Goal: Information Seeking & Learning: Learn about a topic

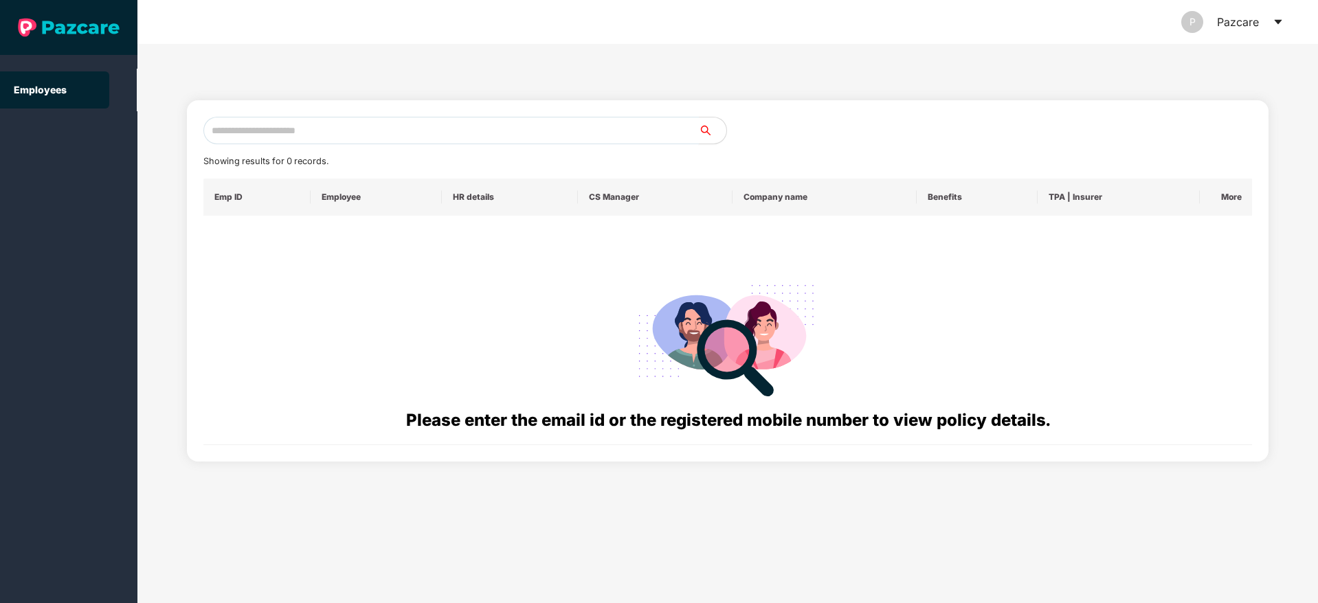
click at [517, 133] on input "text" at bounding box center [451, 130] width 496 height 27
paste input "**********"
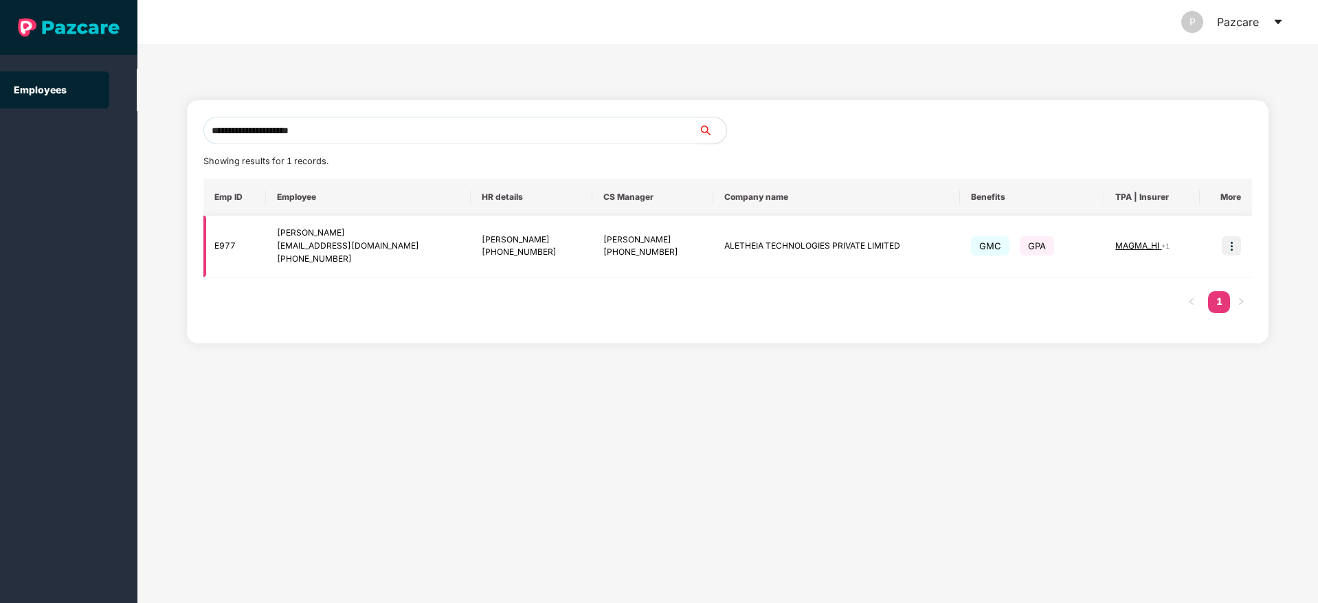
type input "**********"
click at [1230, 241] on img at bounding box center [1231, 245] width 19 height 19
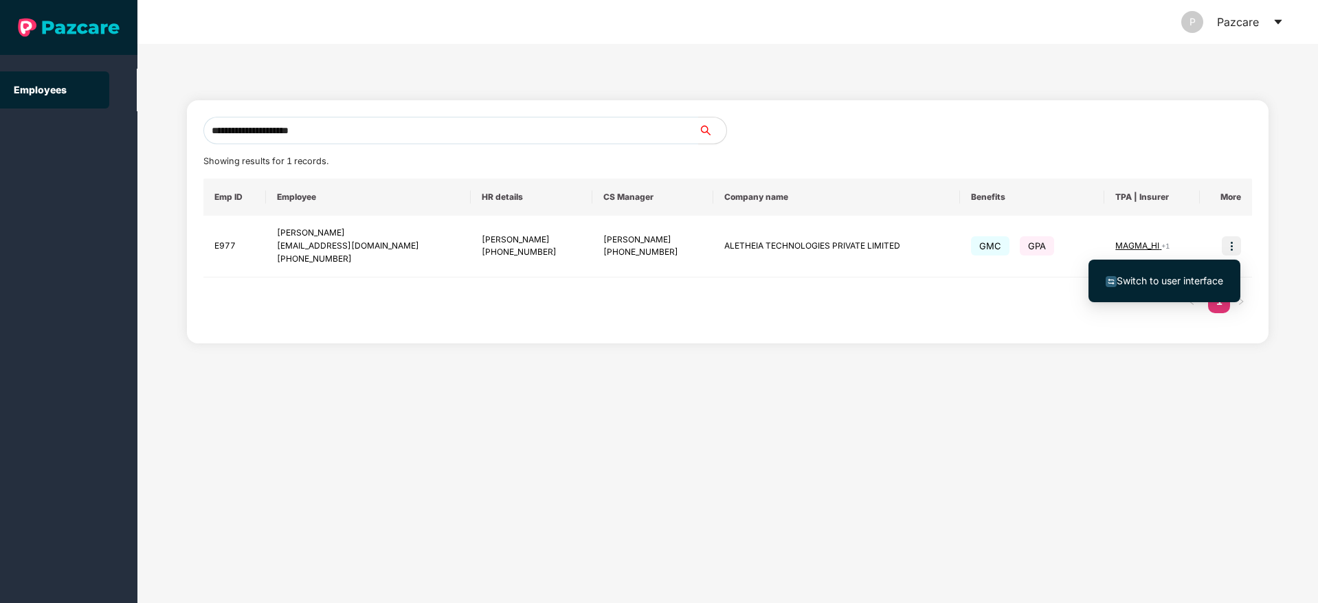
click at [1150, 275] on span "Switch to user interface" at bounding box center [1170, 281] width 107 height 12
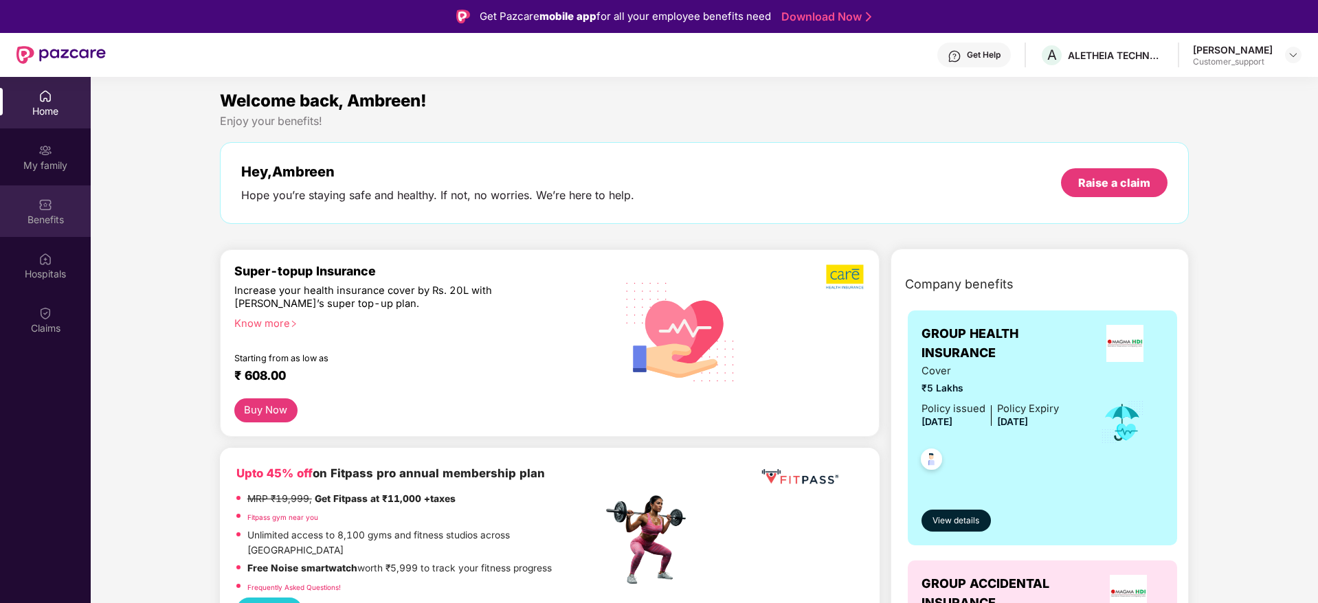
click at [44, 212] on div "Benefits" at bounding box center [45, 212] width 91 height 52
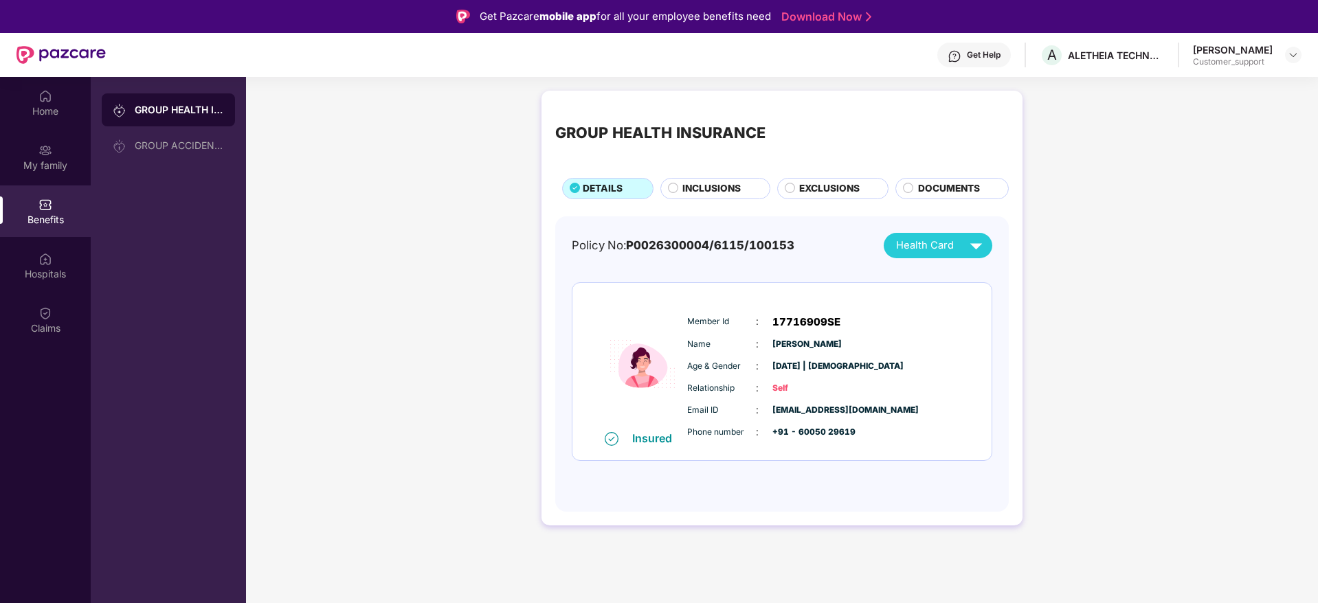
click at [708, 186] on span "INCLUSIONS" at bounding box center [712, 188] width 58 height 15
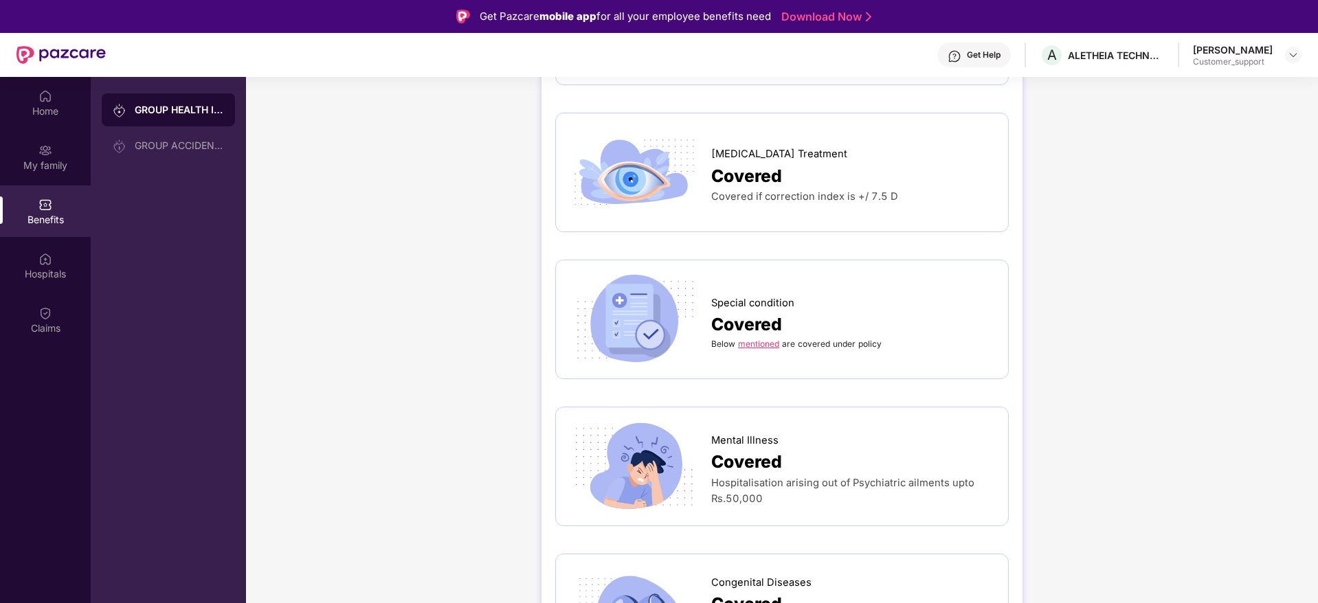
scroll to position [1732, 0]
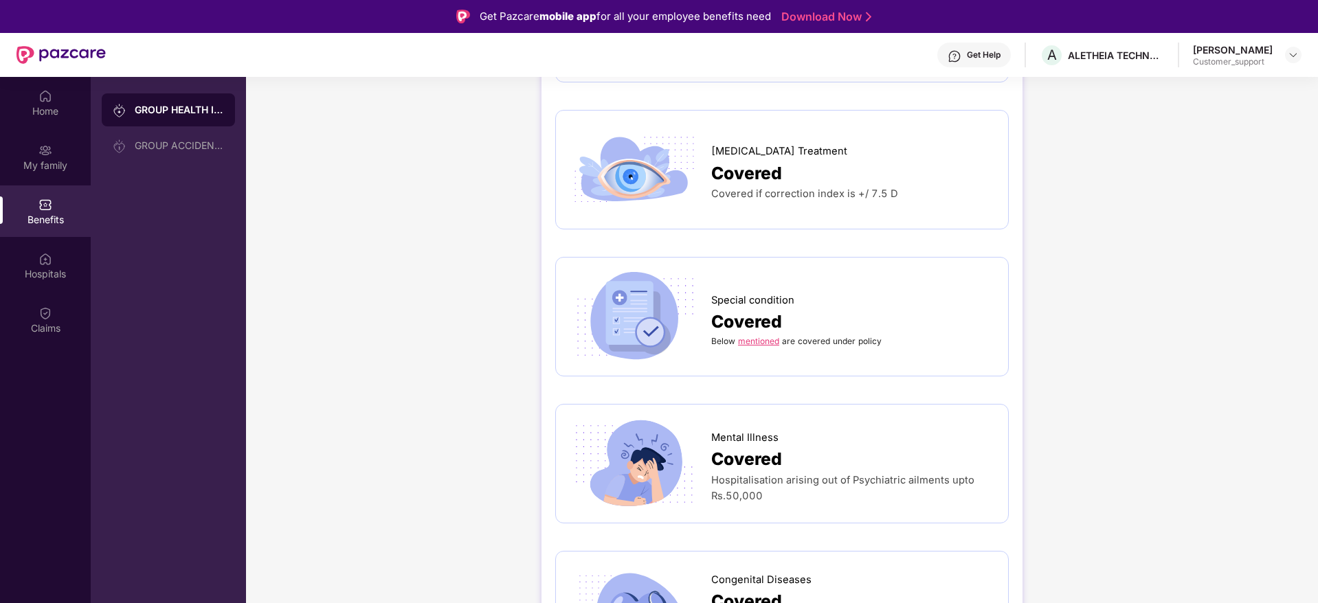
click at [760, 336] on link "mentioned" at bounding box center [758, 341] width 41 height 10
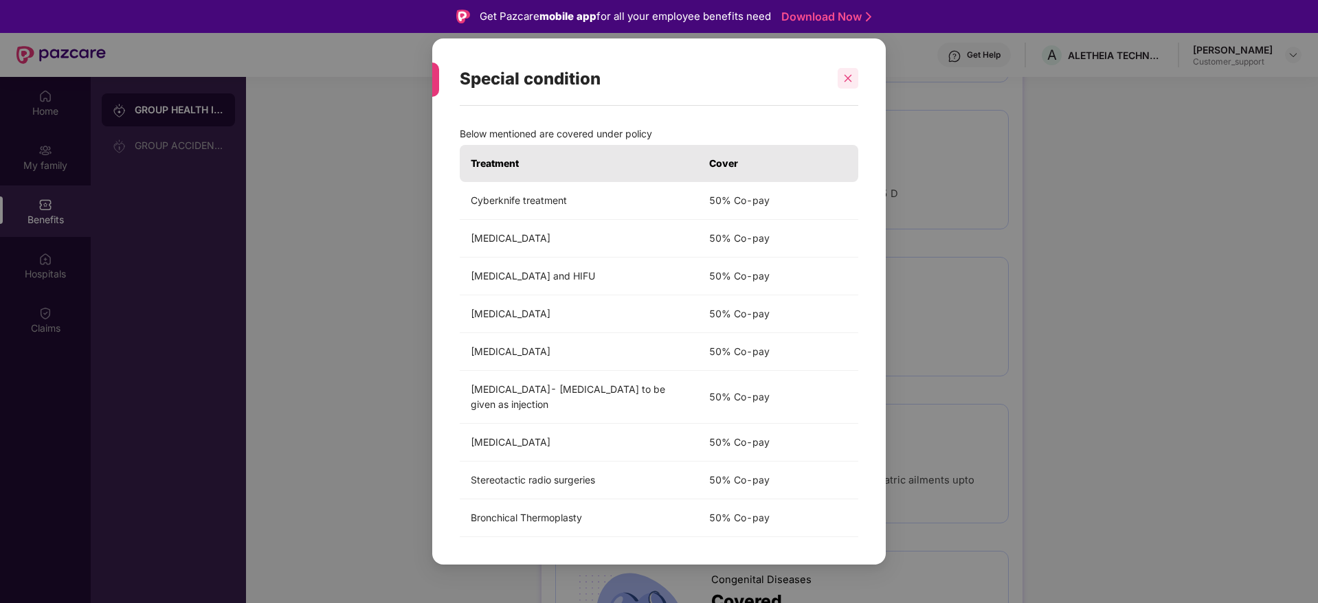
click at [848, 71] on div at bounding box center [848, 78] width 21 height 21
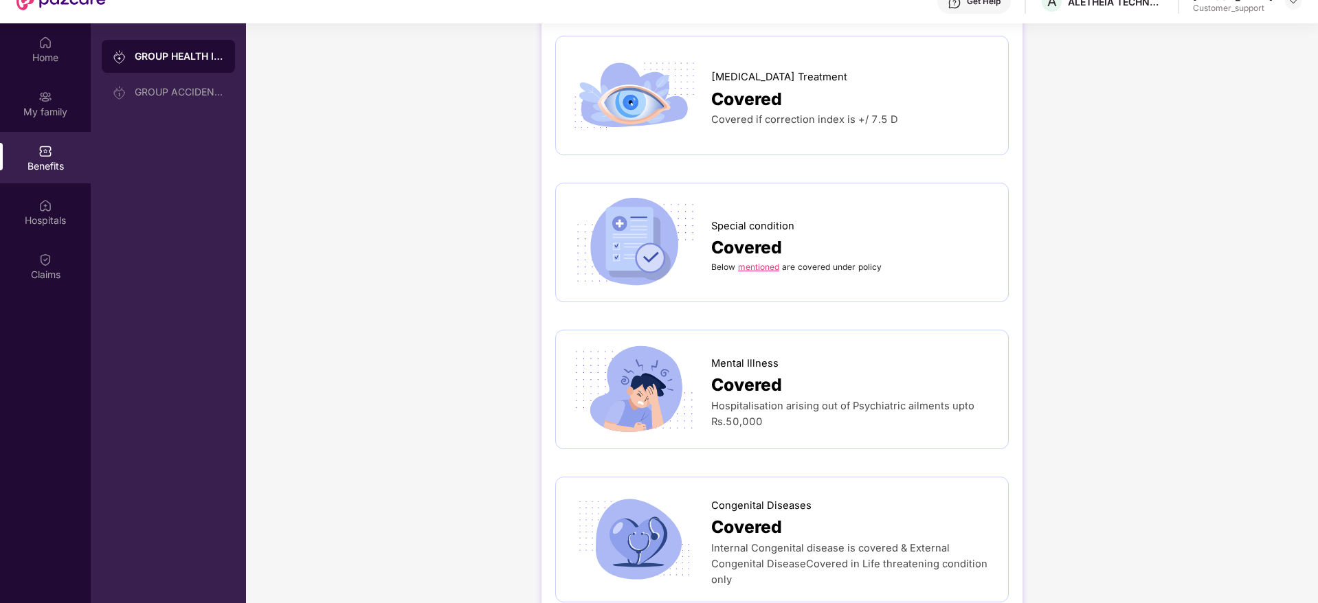
scroll to position [77, 0]
